Goal: Task Accomplishment & Management: Manage account settings

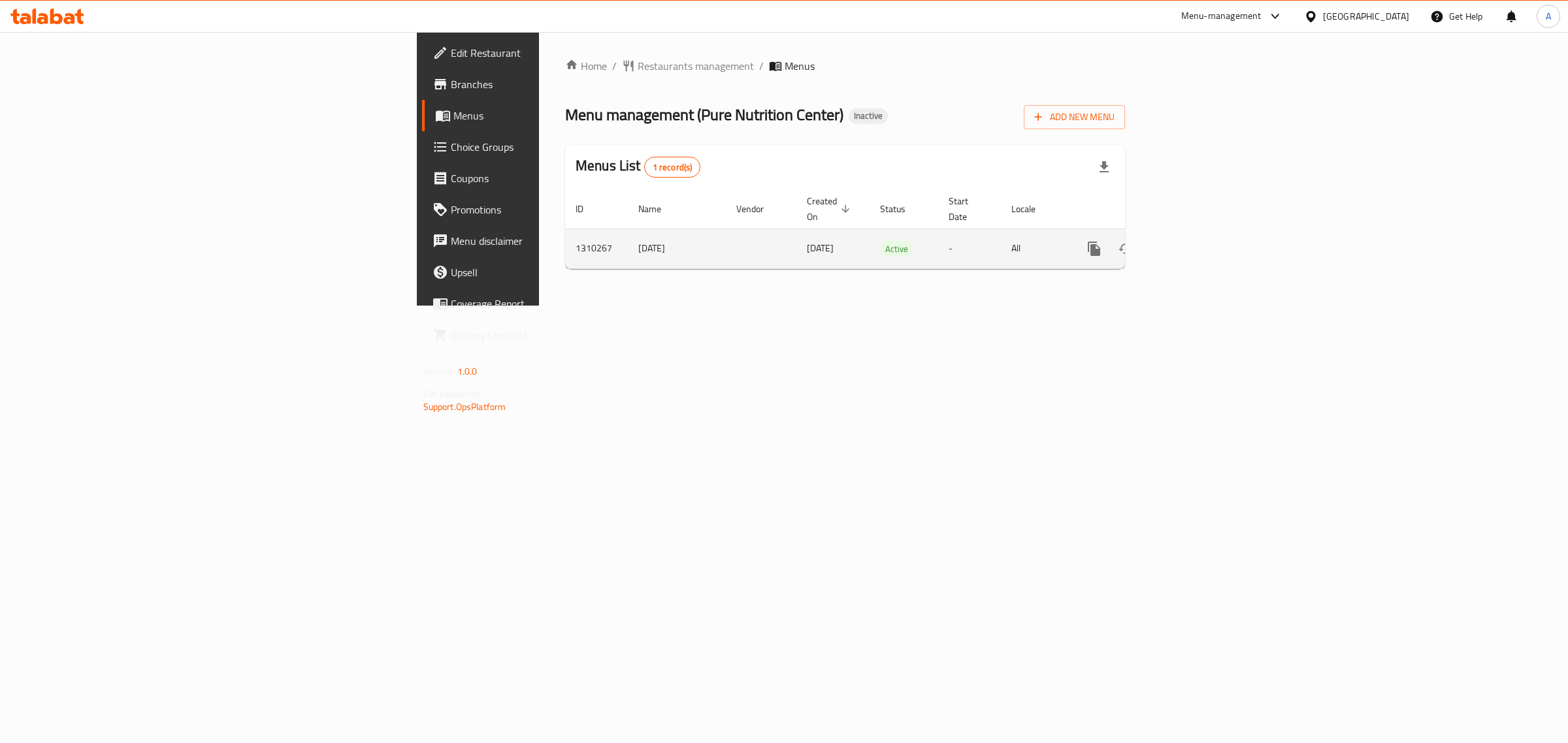
click at [1196, 241] on icon "enhanced table" at bounding box center [1188, 249] width 16 height 16
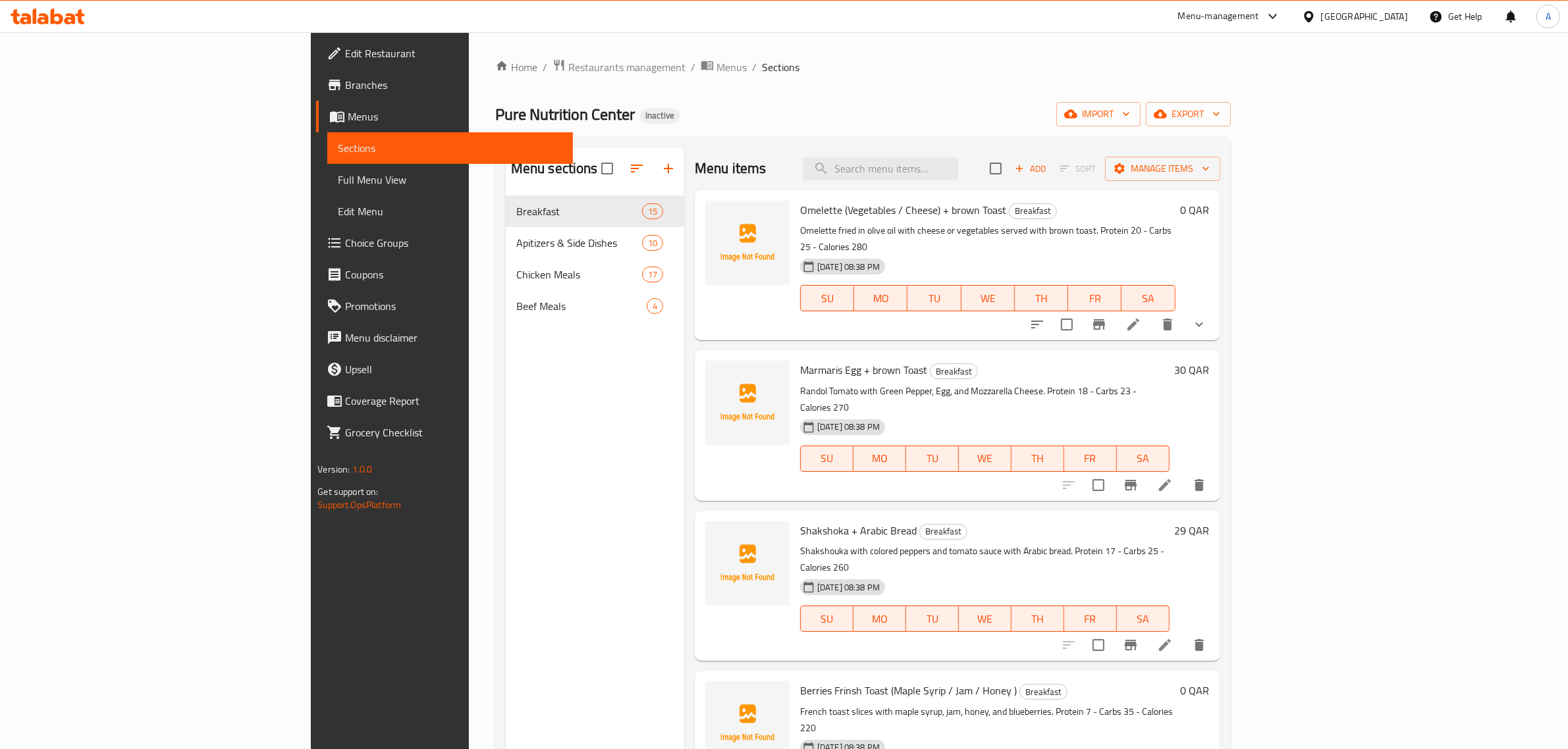
click at [774, 136] on div "Home / Restaurants management / Menus / Sections Pure Nutrition Center Inactive…" at bounding box center [862, 483] width 735 height 848
click at [506, 382] on div "Menu sections Breakfast 15 Apitizers & Side Dishes 10 Chicken Meals 17 Beef Mea…" at bounding box center [595, 522] width 179 height 749
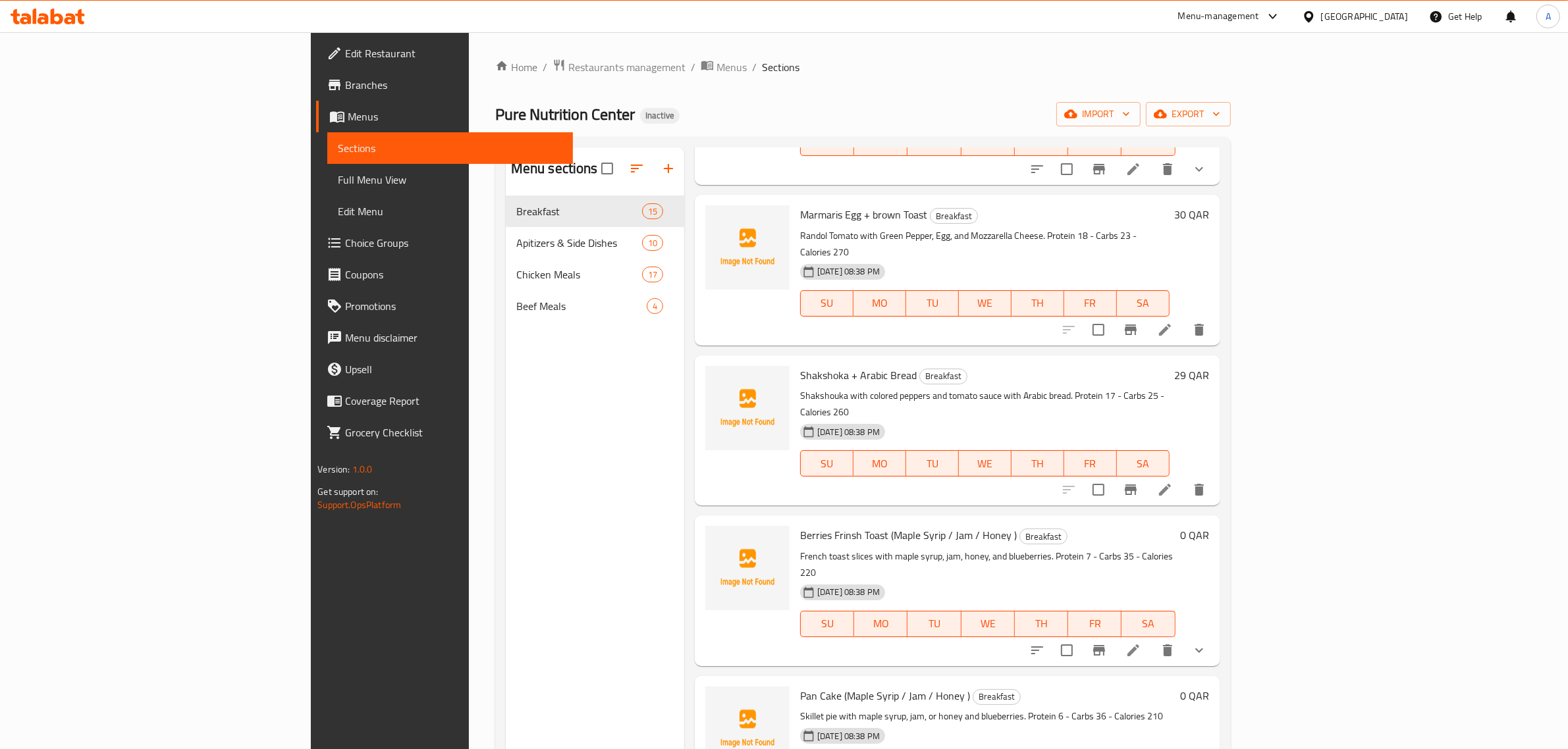
scroll to position [165, 0]
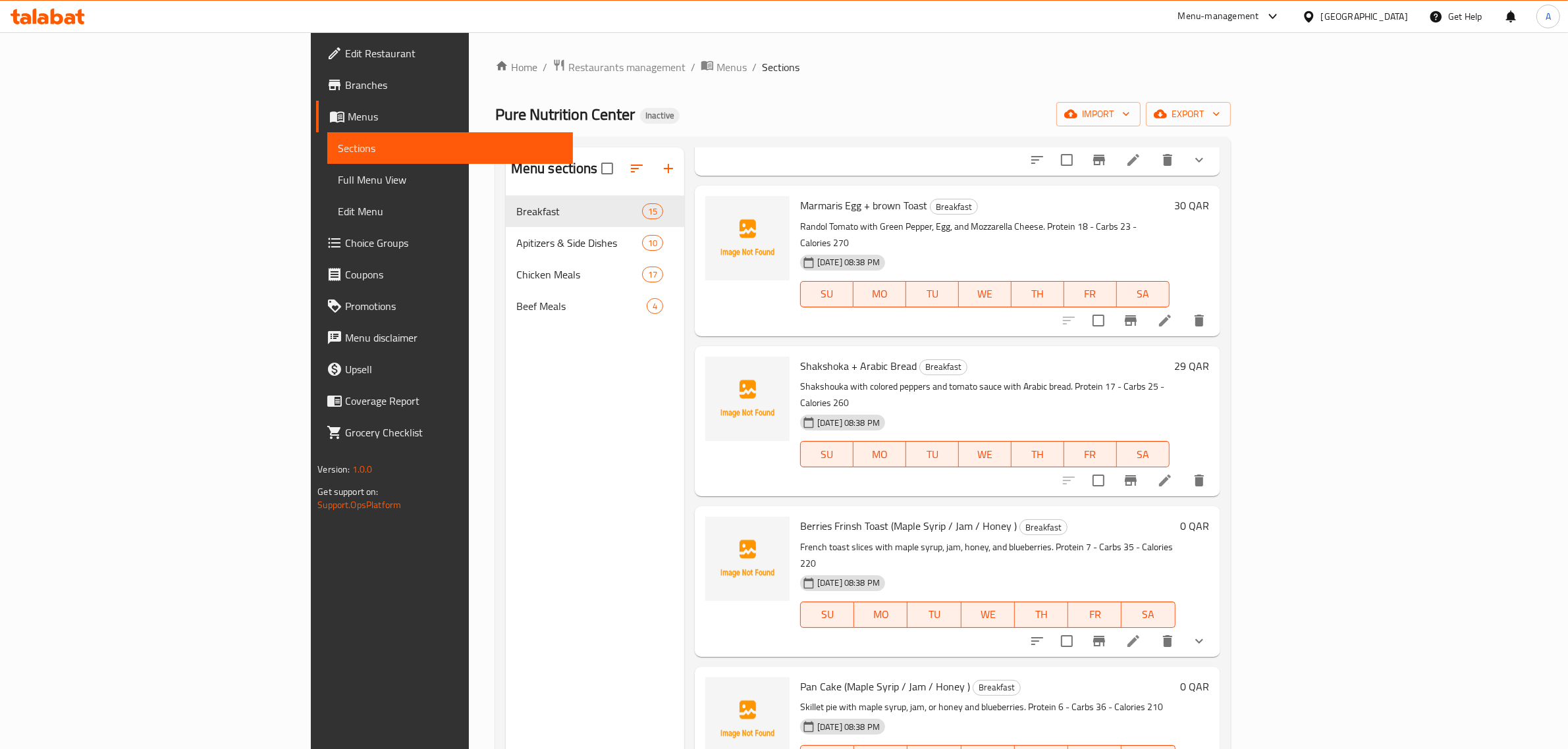
click at [506, 495] on div "Menu sections Breakfast 15 Apitizers & Side Dishes 10 Chicken Meals 17 Beef Mea…" at bounding box center [595, 522] width 179 height 749
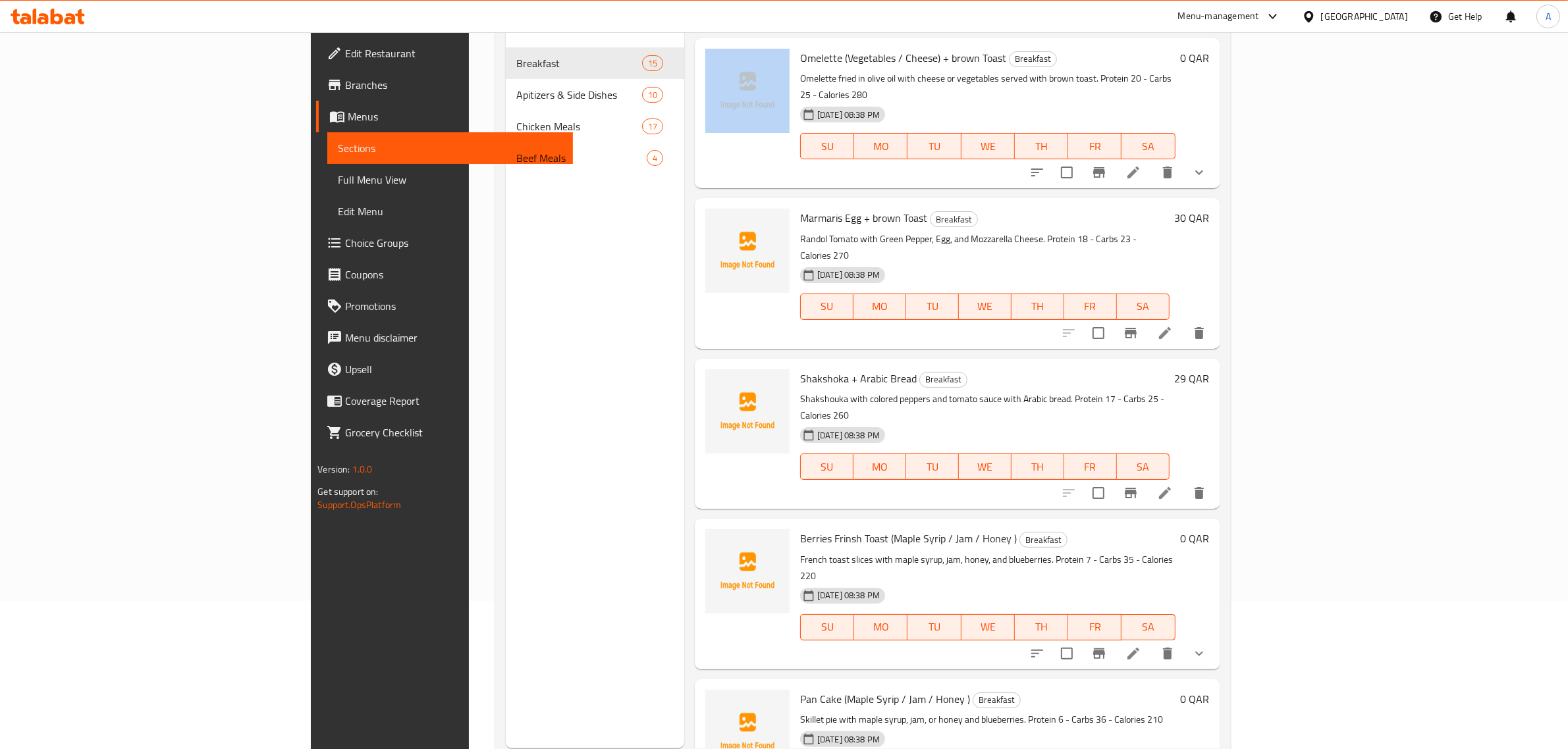
scroll to position [0, 0]
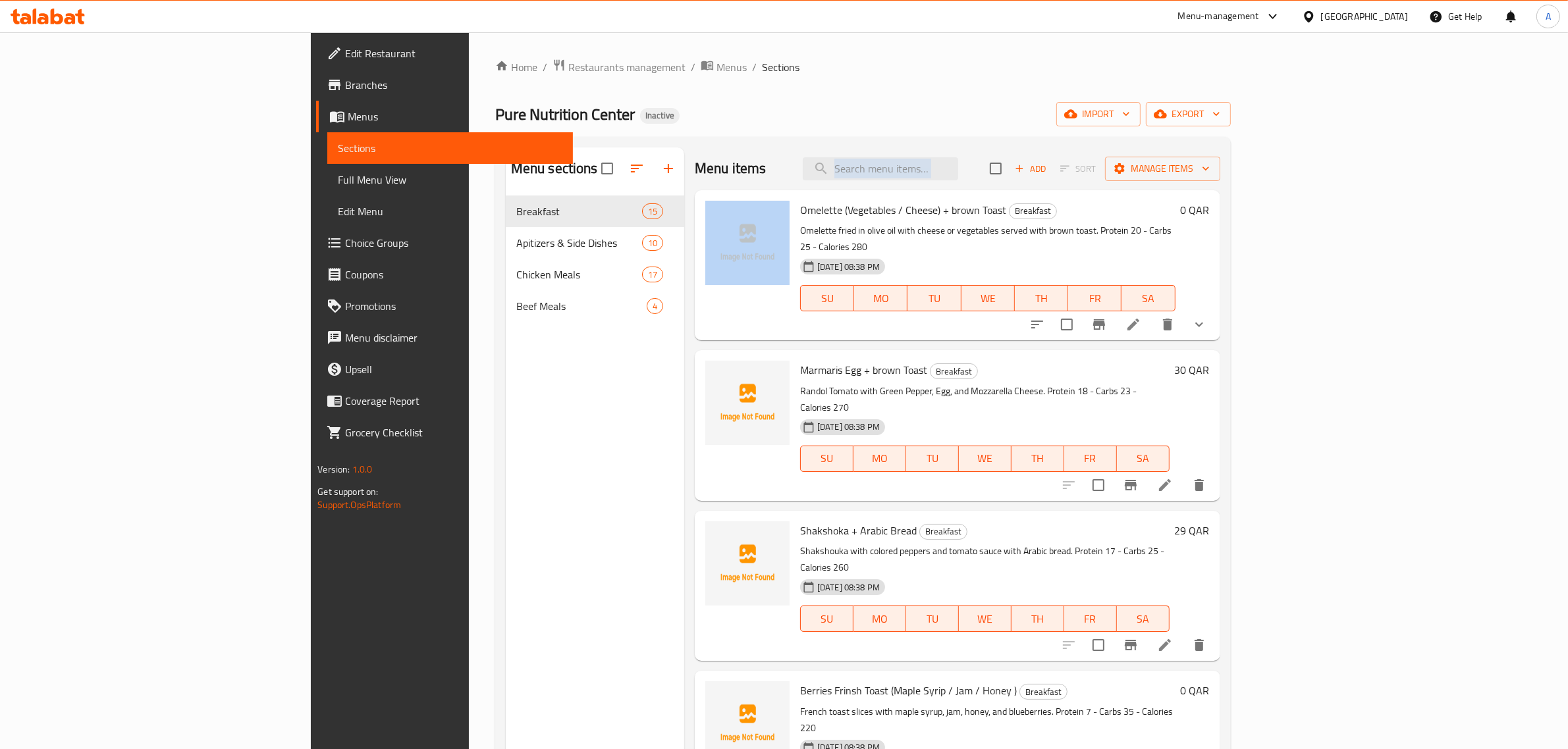
drag, startPoint x: 721, startPoint y: 208, endPoint x: 831, endPoint y: 159, distance: 120.4
click at [831, 159] on div "Menu items Add Sort Manage items Omelette (Vegetables / Cheese) + brown Toast B…" at bounding box center [952, 522] width 536 height 749
click at [813, 209] on span "Omelette (Vegetables / Cheese) + brown Toast" at bounding box center [903, 210] width 206 height 20
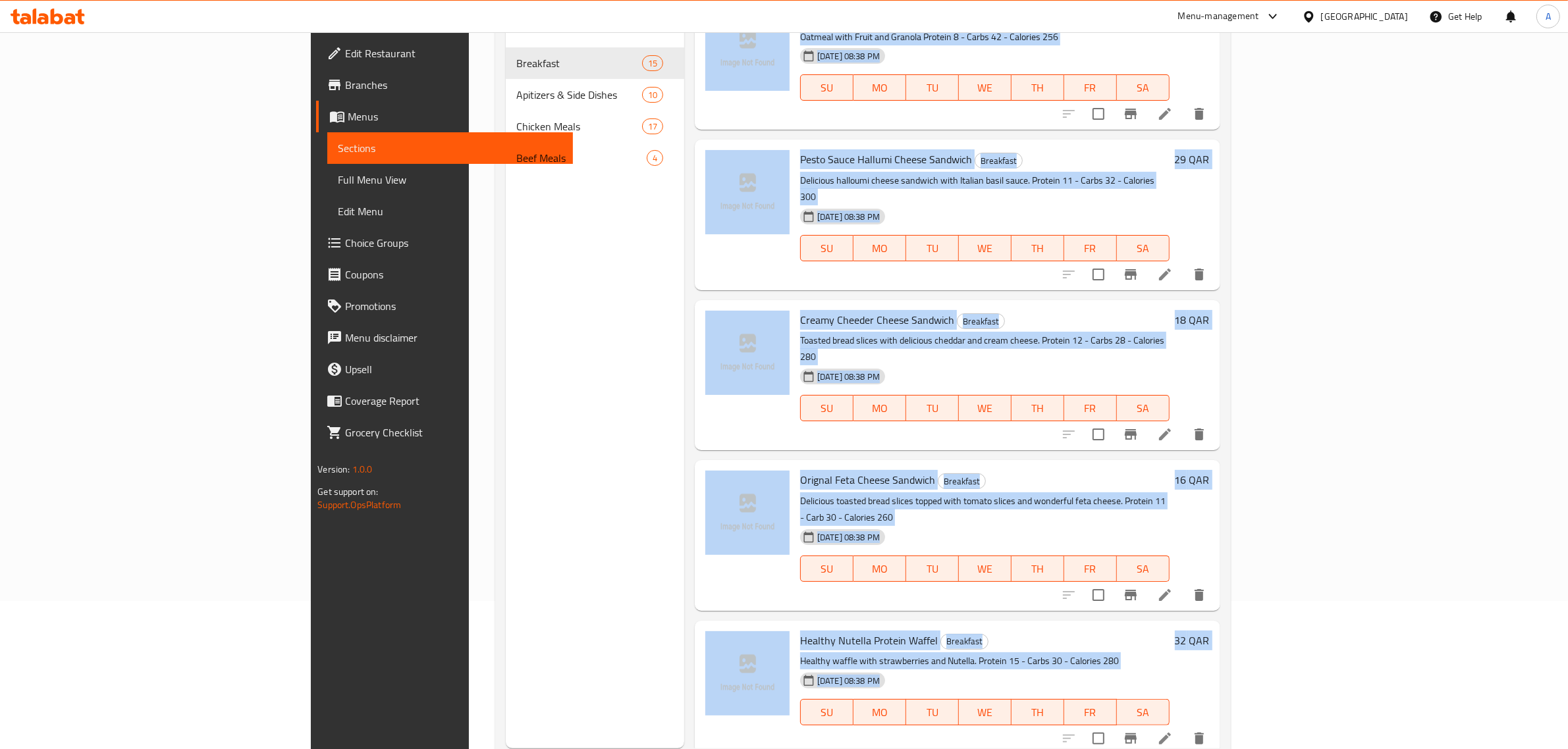
scroll to position [185, 0]
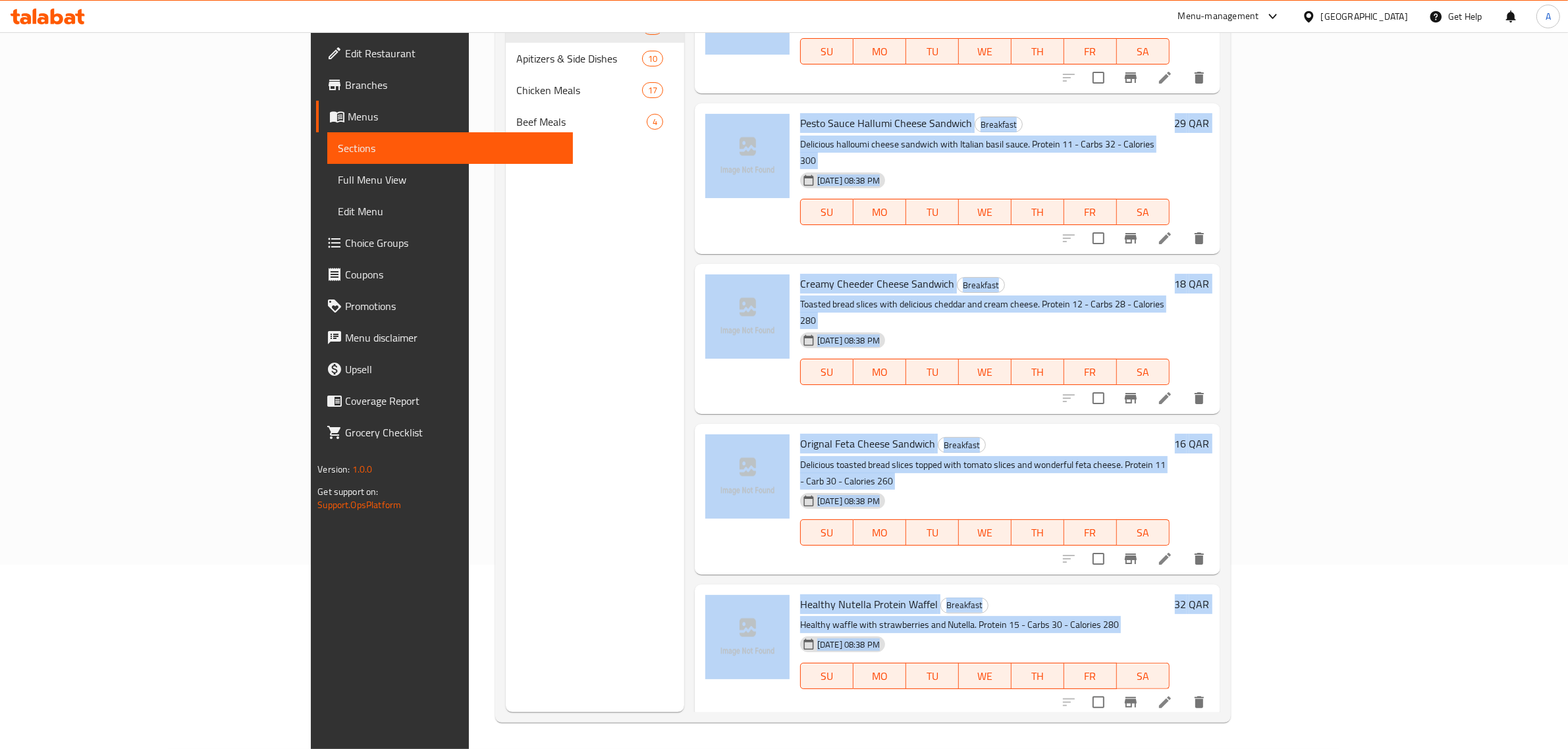
drag, startPoint x: 616, startPoint y: 162, endPoint x: 1543, endPoint y: 728, distance: 1086.1
click at [1257, 728] on div "Home / Restaurants management / Menus / Sections Pure Nutrition Center Inactive…" at bounding box center [862, 298] width 788 height 901
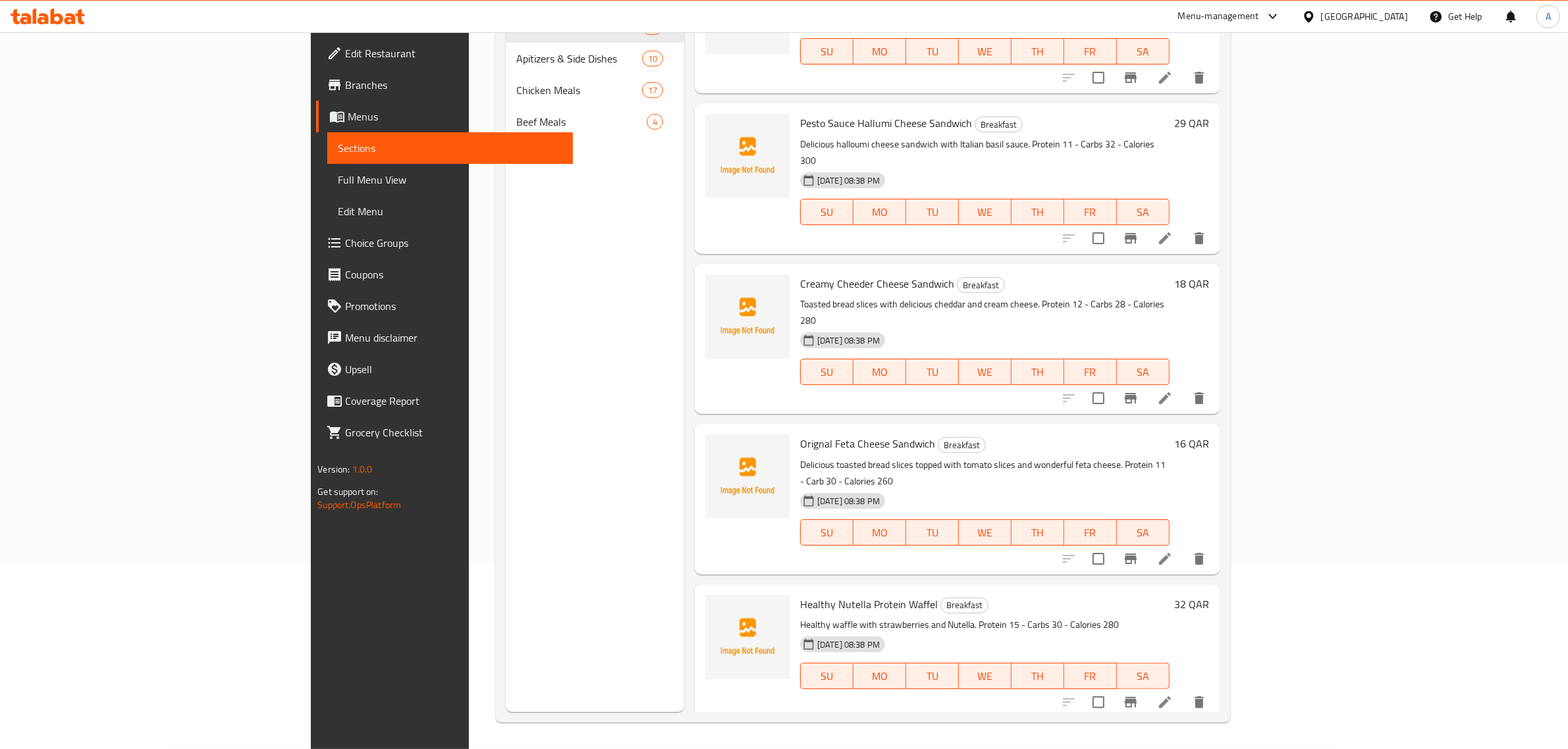
click at [506, 619] on div "Menu sections Breakfast 15 Apitizers & Side Dishes 10 Chicken Meals 17 Beef Mea…" at bounding box center [595, 337] width 179 height 749
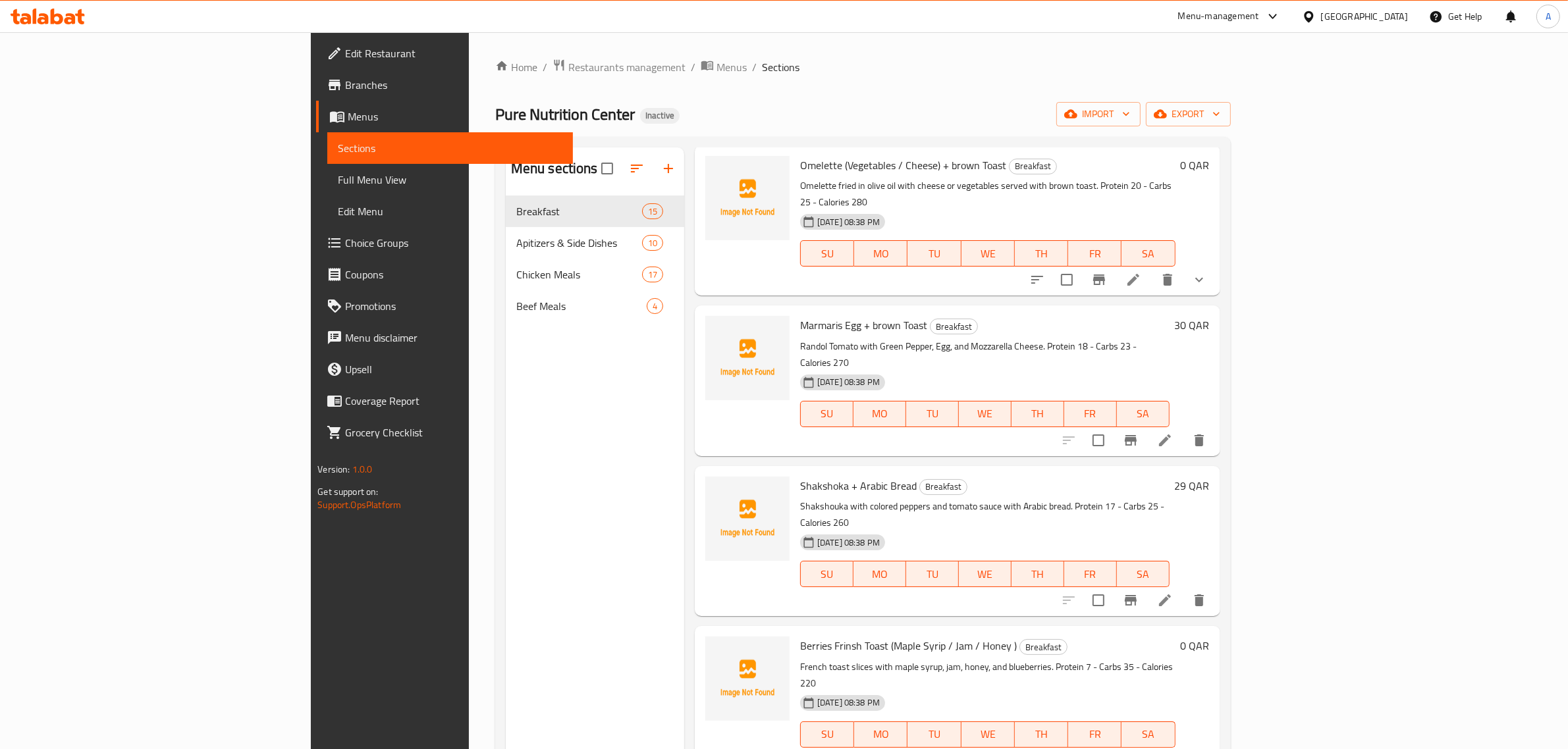
scroll to position [0, 0]
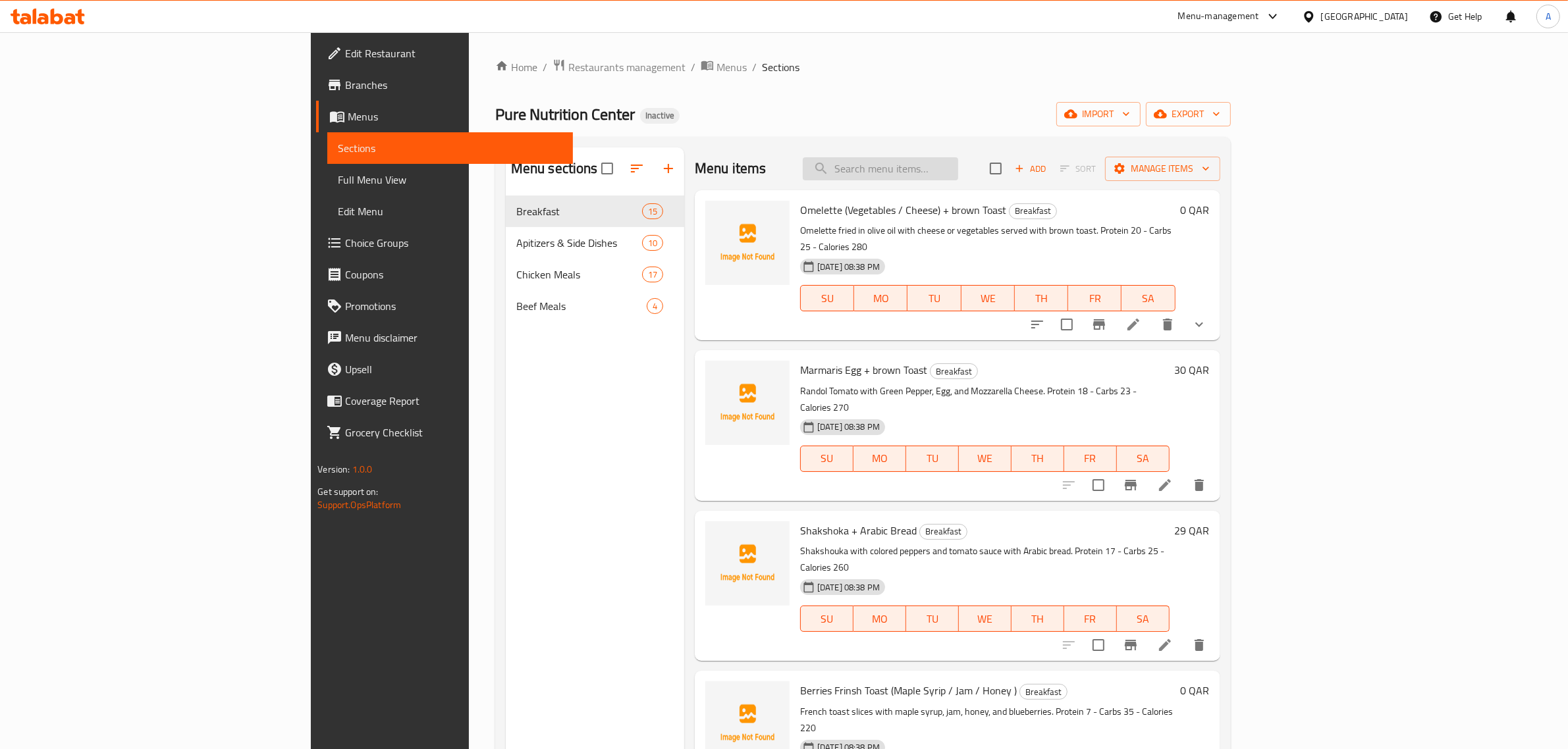
click at [958, 159] on input "search" at bounding box center [880, 169] width 156 height 23
paste input "Beef Tikka"
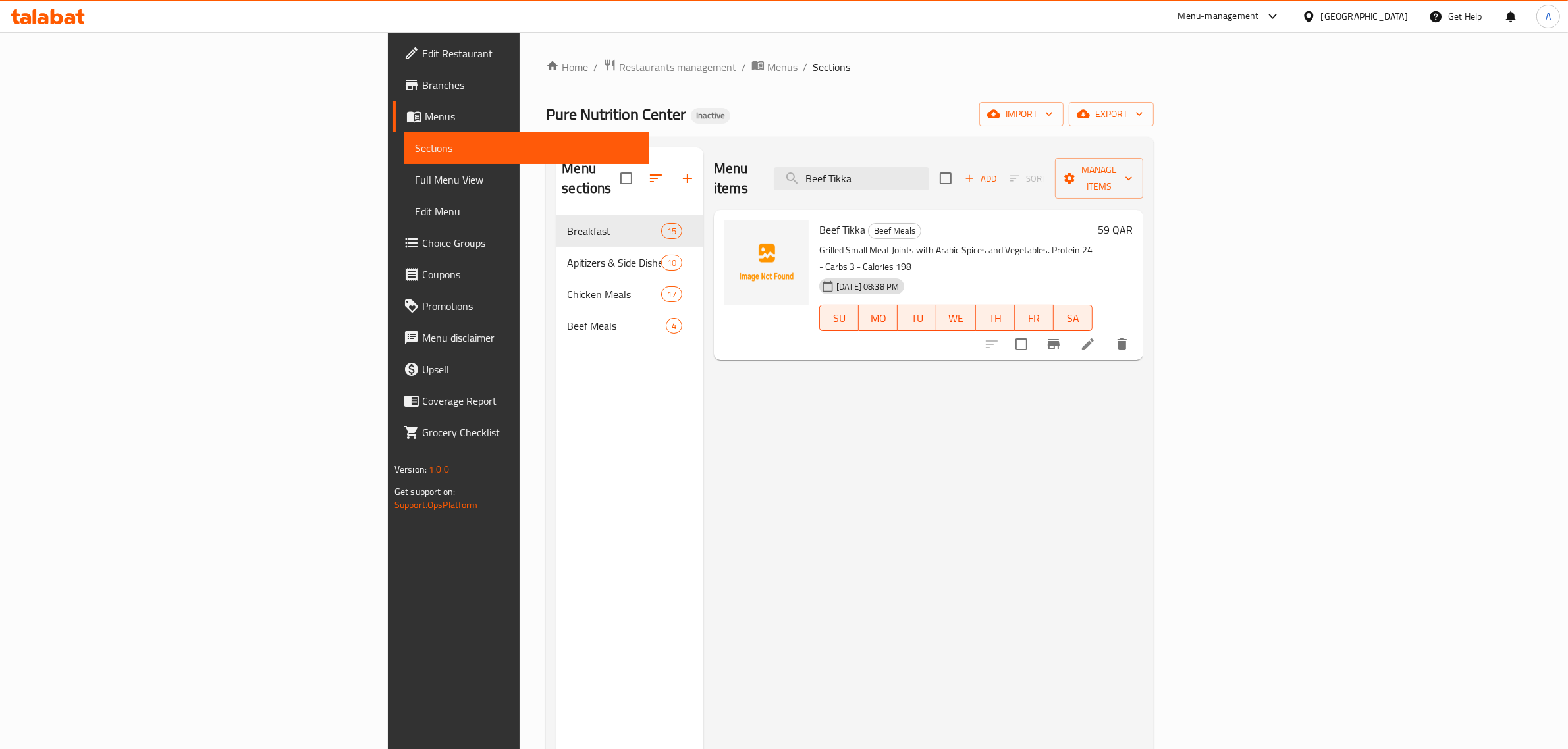
type input "Beef Tikka"
